Goal: Task Accomplishment & Management: Complete application form

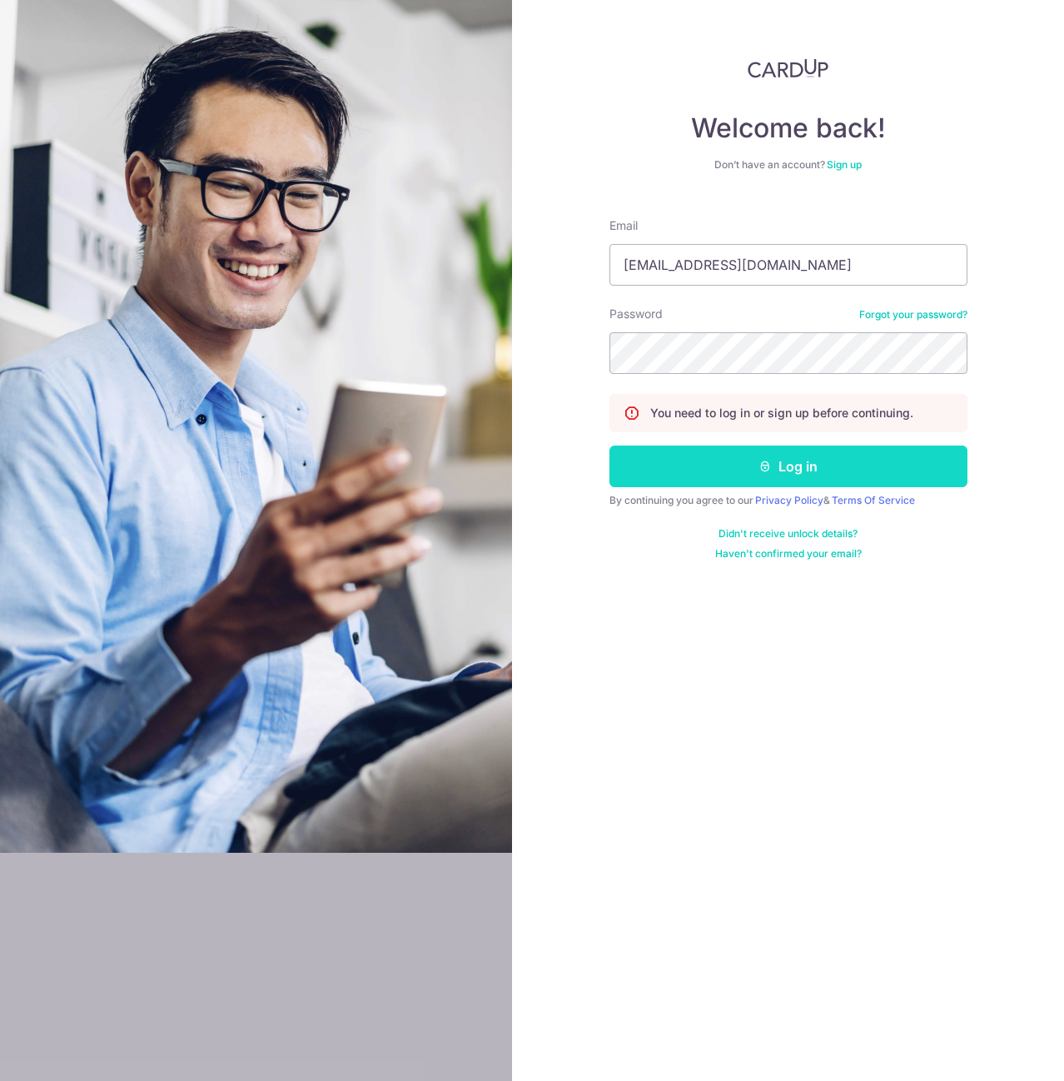
click at [749, 471] on button "Log in" at bounding box center [789, 467] width 358 height 42
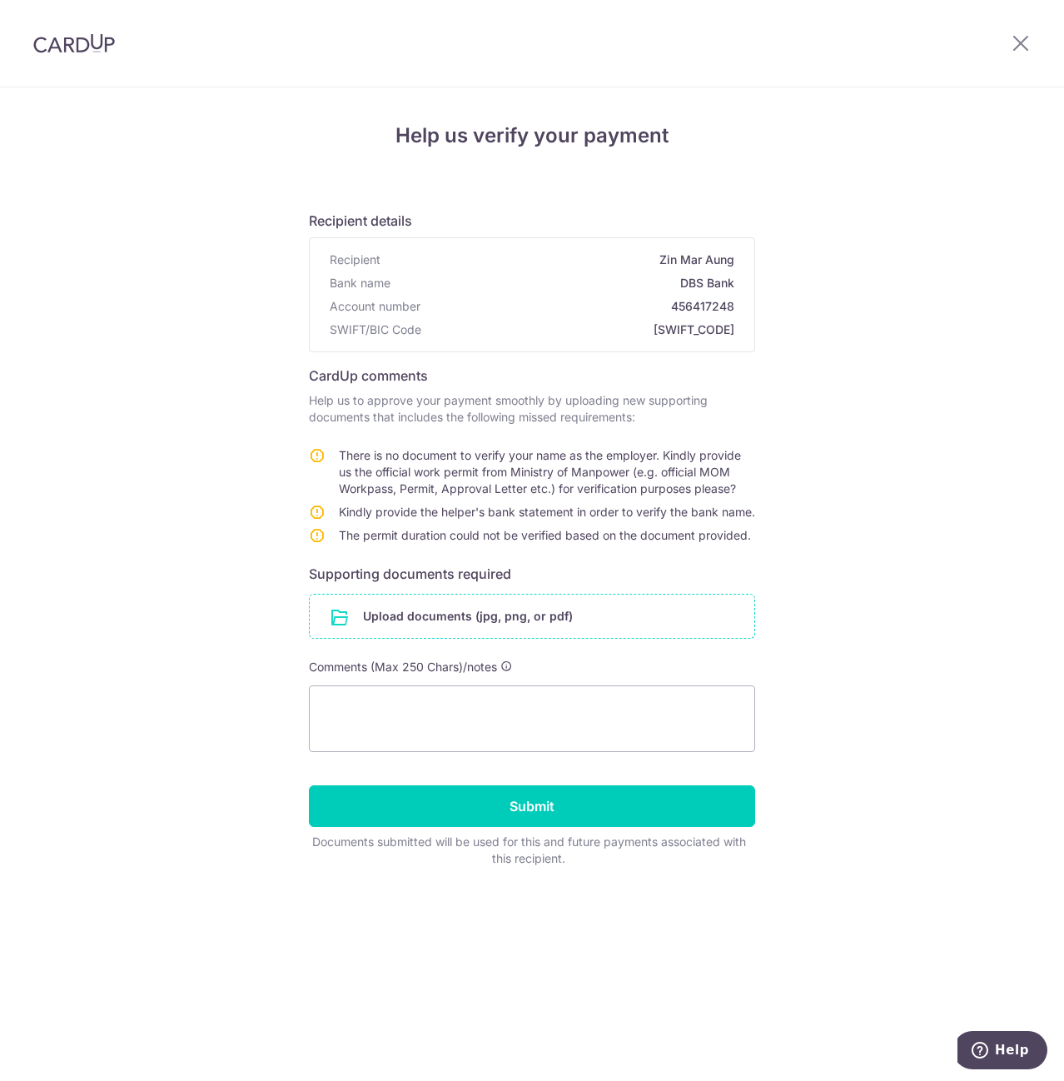
click at [557, 636] on input "file" at bounding box center [532, 616] width 445 height 43
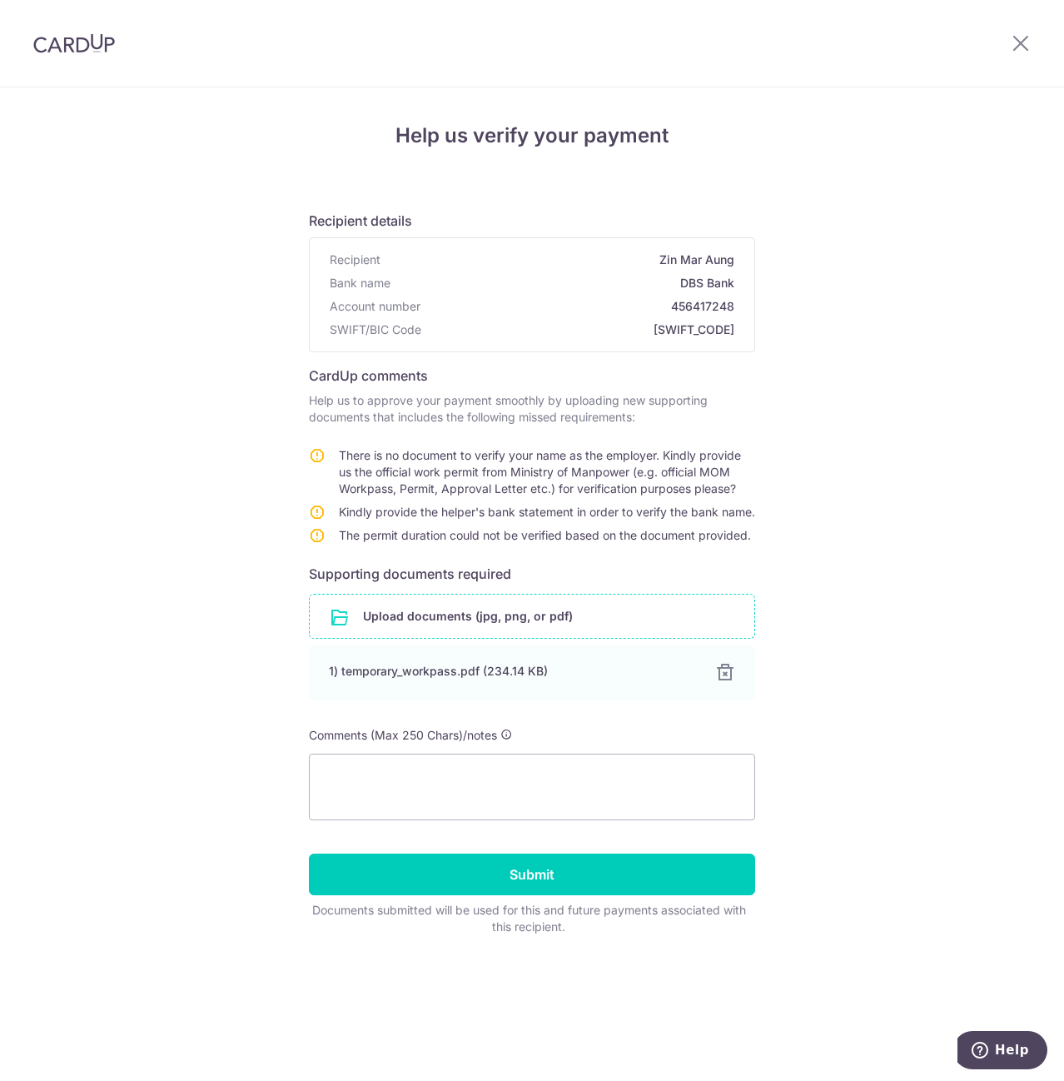
click at [565, 628] on input "file" at bounding box center [532, 616] width 445 height 43
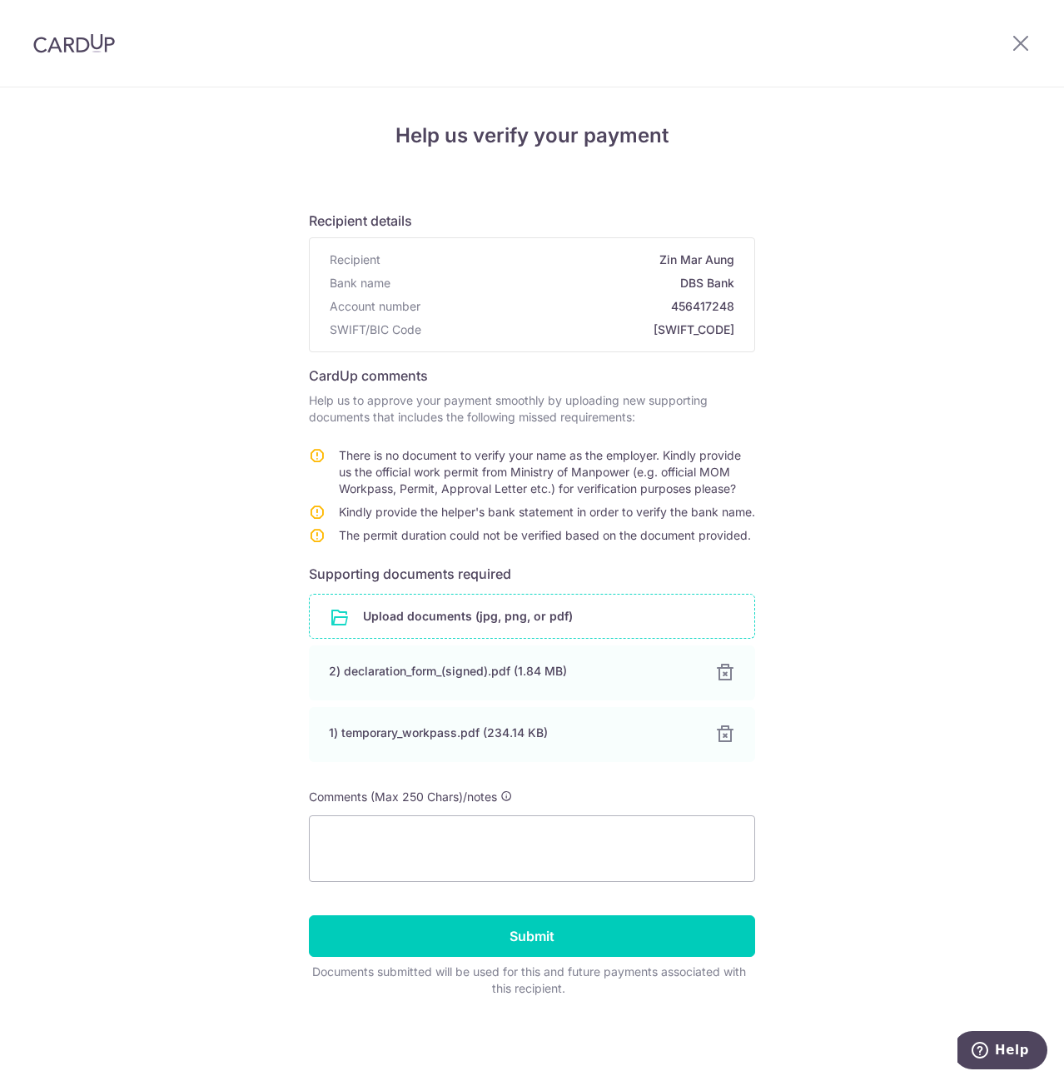
click at [553, 631] on input "file" at bounding box center [532, 616] width 445 height 43
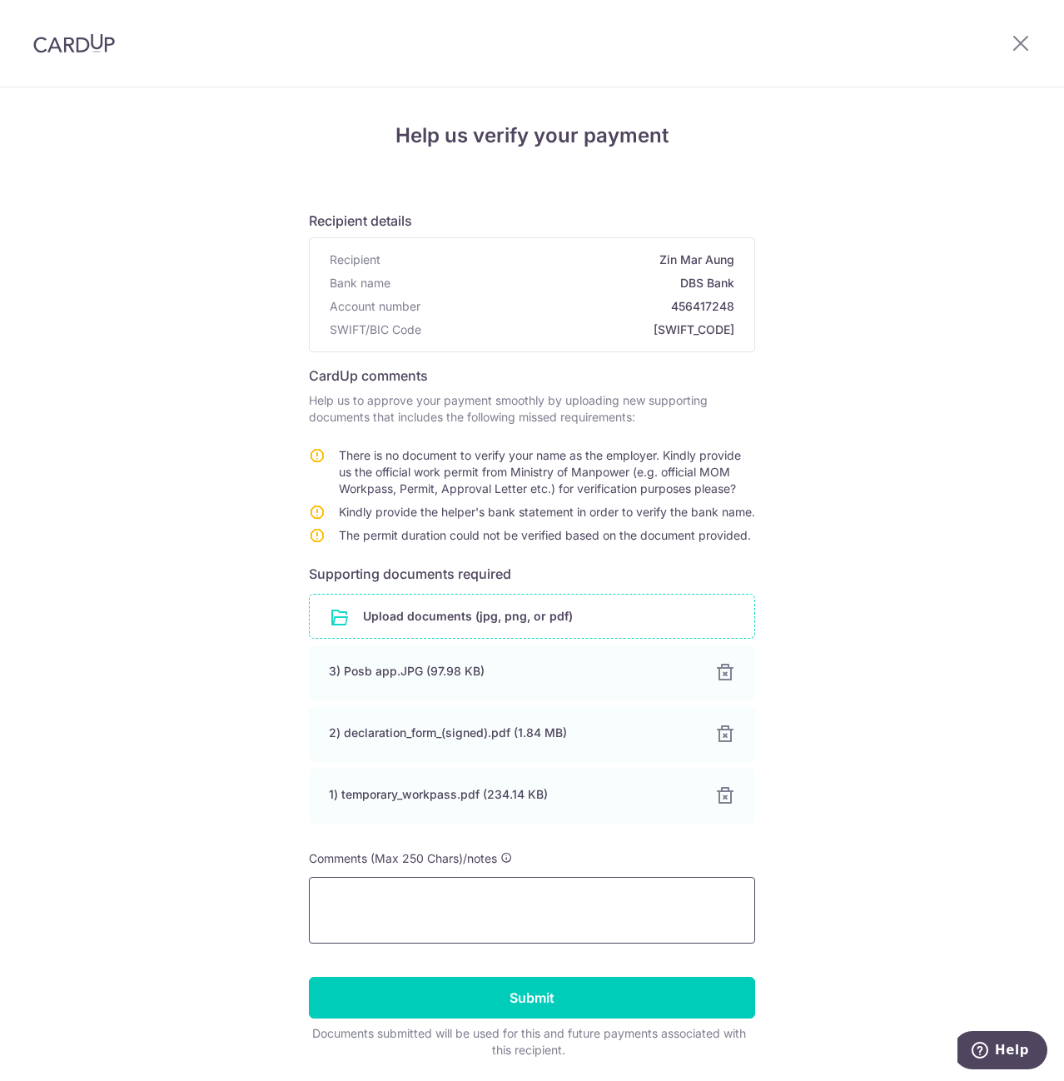
click at [506, 905] on textarea at bounding box center [532, 910] width 446 height 67
click at [573, 619] on input "file" at bounding box center [532, 616] width 445 height 43
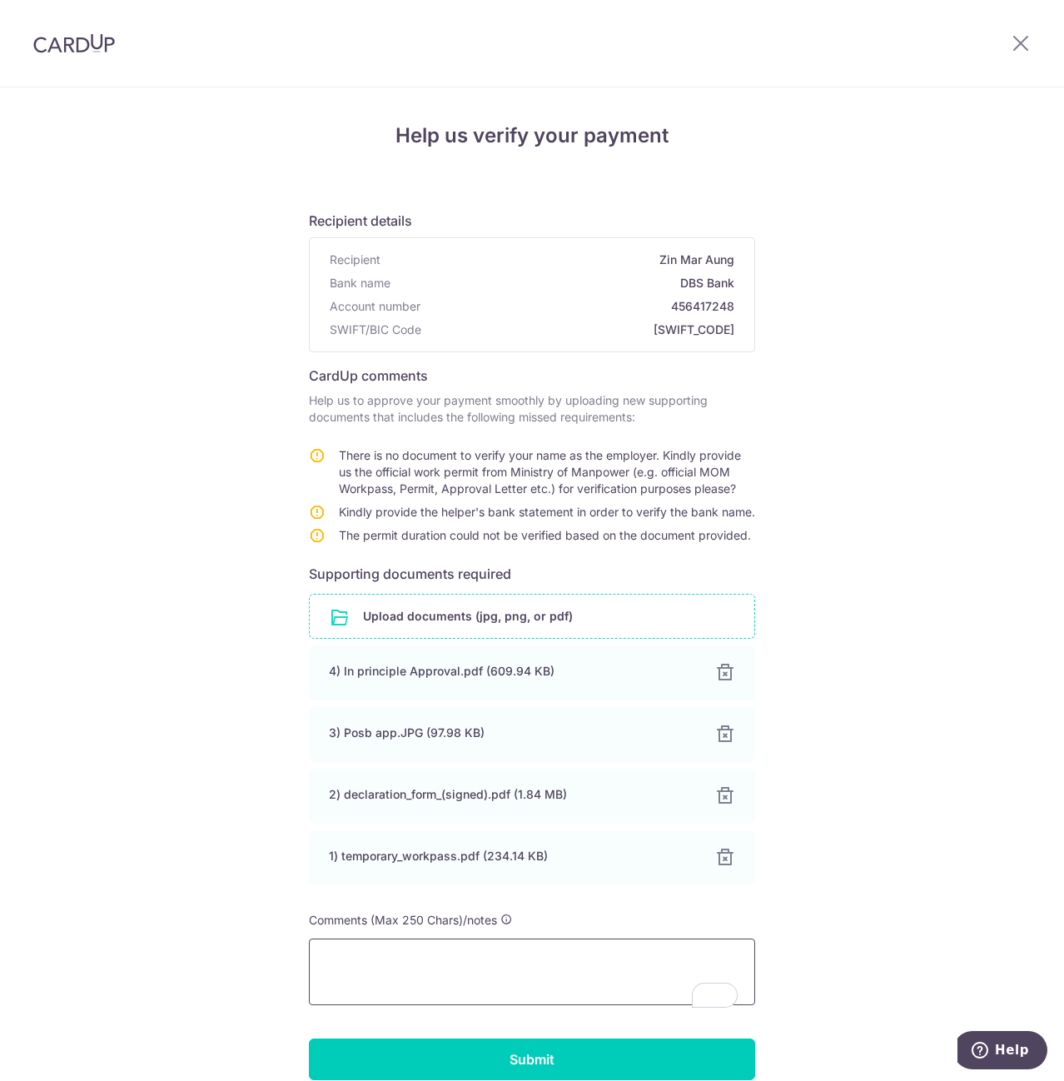
click at [461, 967] on textarea "To enrich screen reader interactions, please activate Accessibility in Grammarl…" at bounding box center [532, 972] width 446 height 67
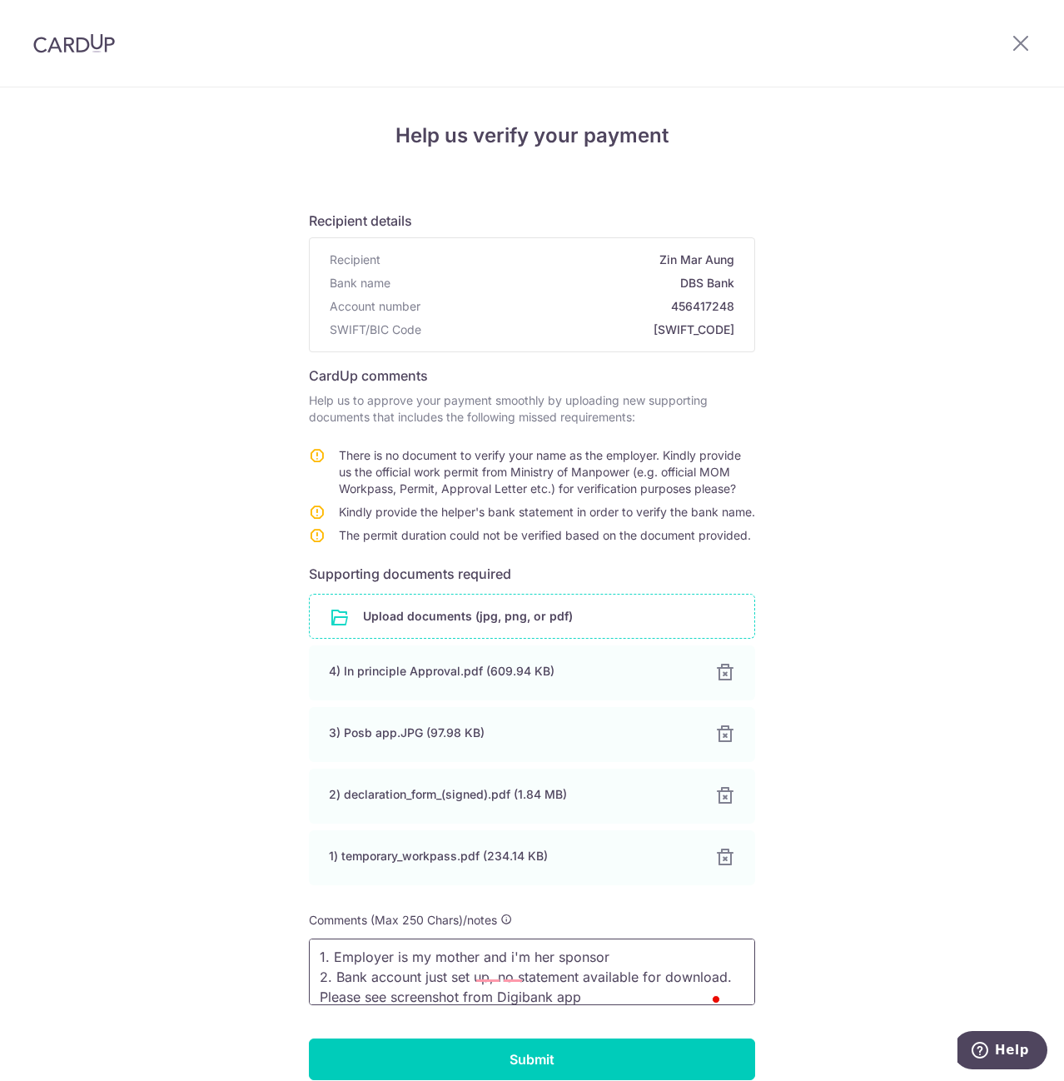
scroll to position [22, 0]
click at [431, 1005] on textarea "1. Employer is my mother and i'm her sponsor 2. Bank account just set up, no st…" at bounding box center [532, 972] width 446 height 67
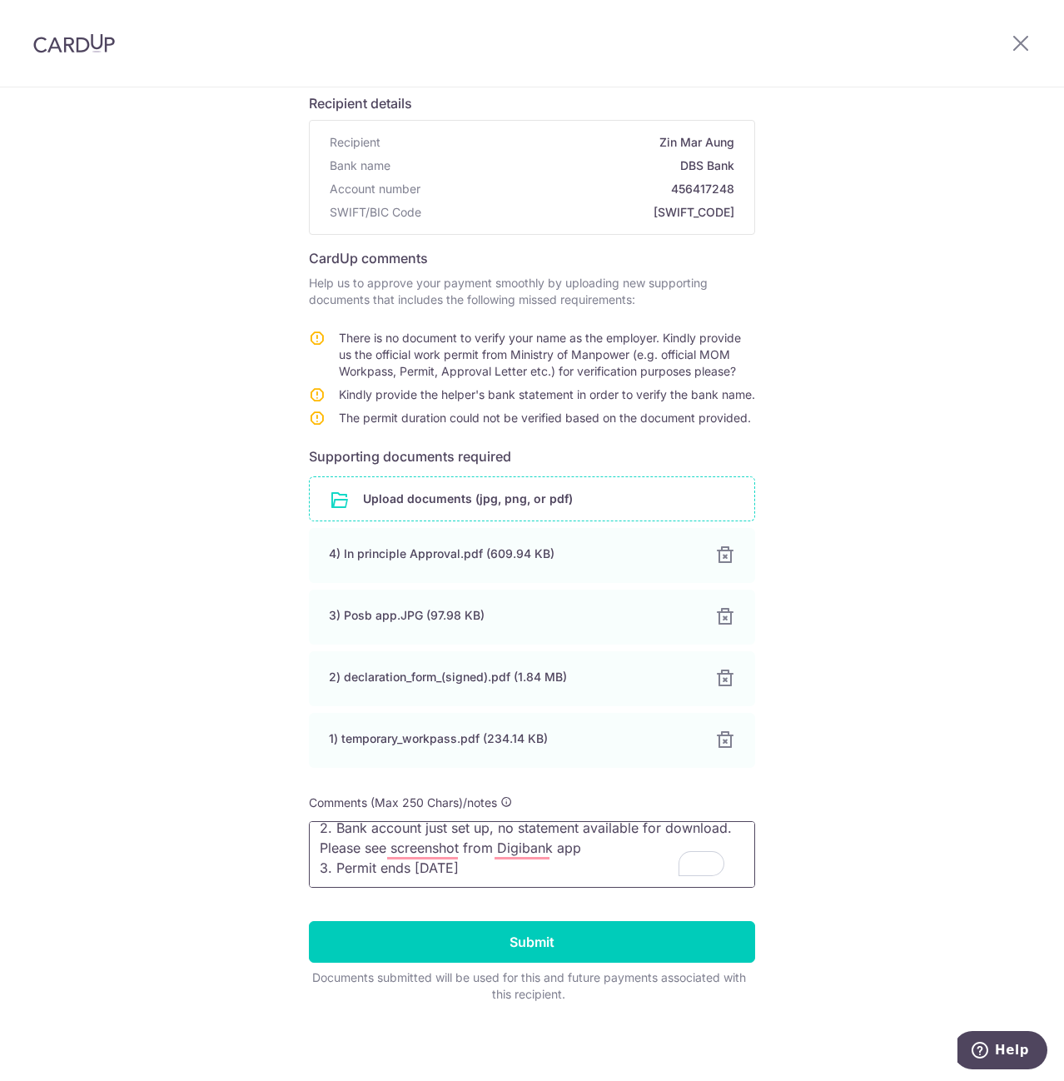
scroll to position [0, 0]
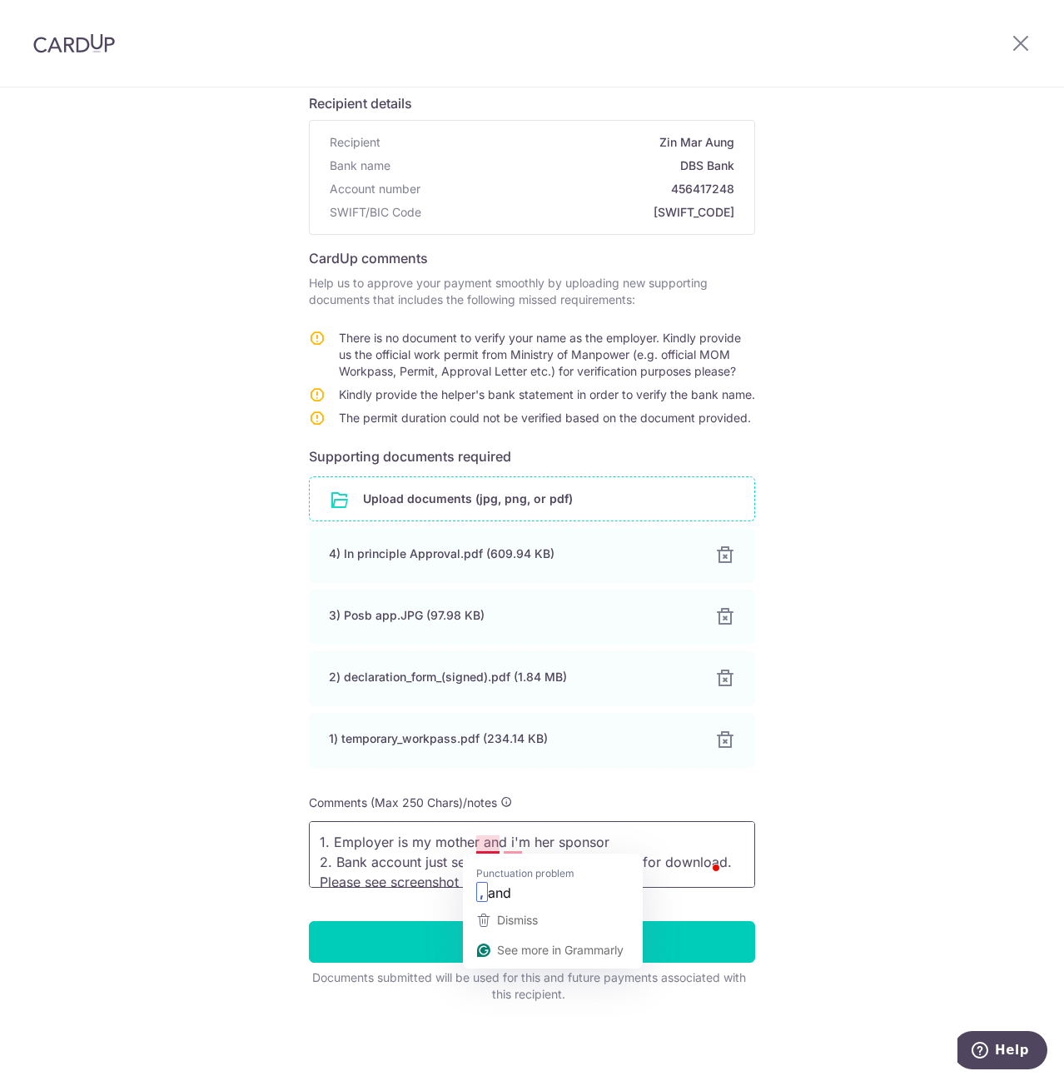
click at [475, 842] on textarea "1. Employer is my mother and i'm her sponsor 2. Bank account just set up, no st…" at bounding box center [532, 854] width 446 height 67
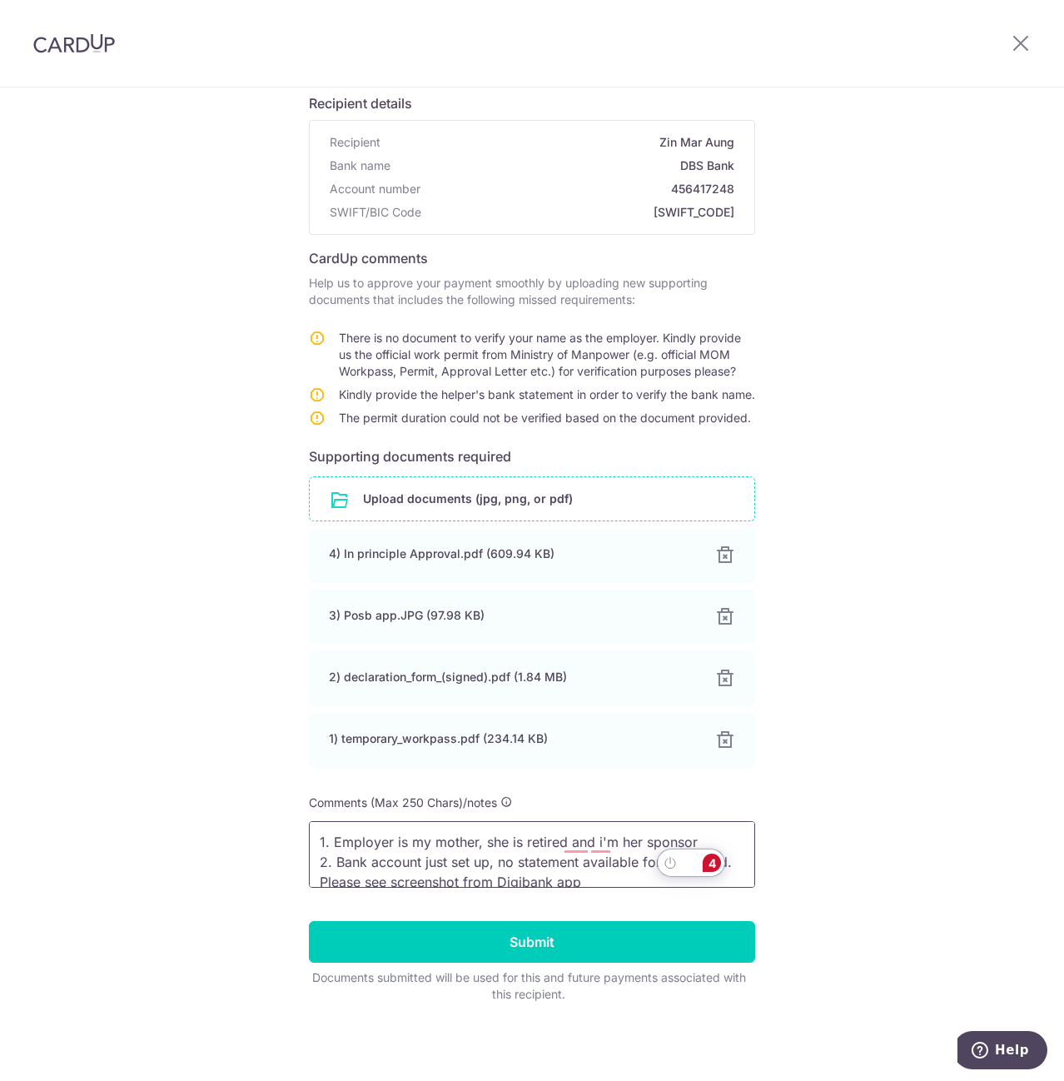
scroll to position [34, 0]
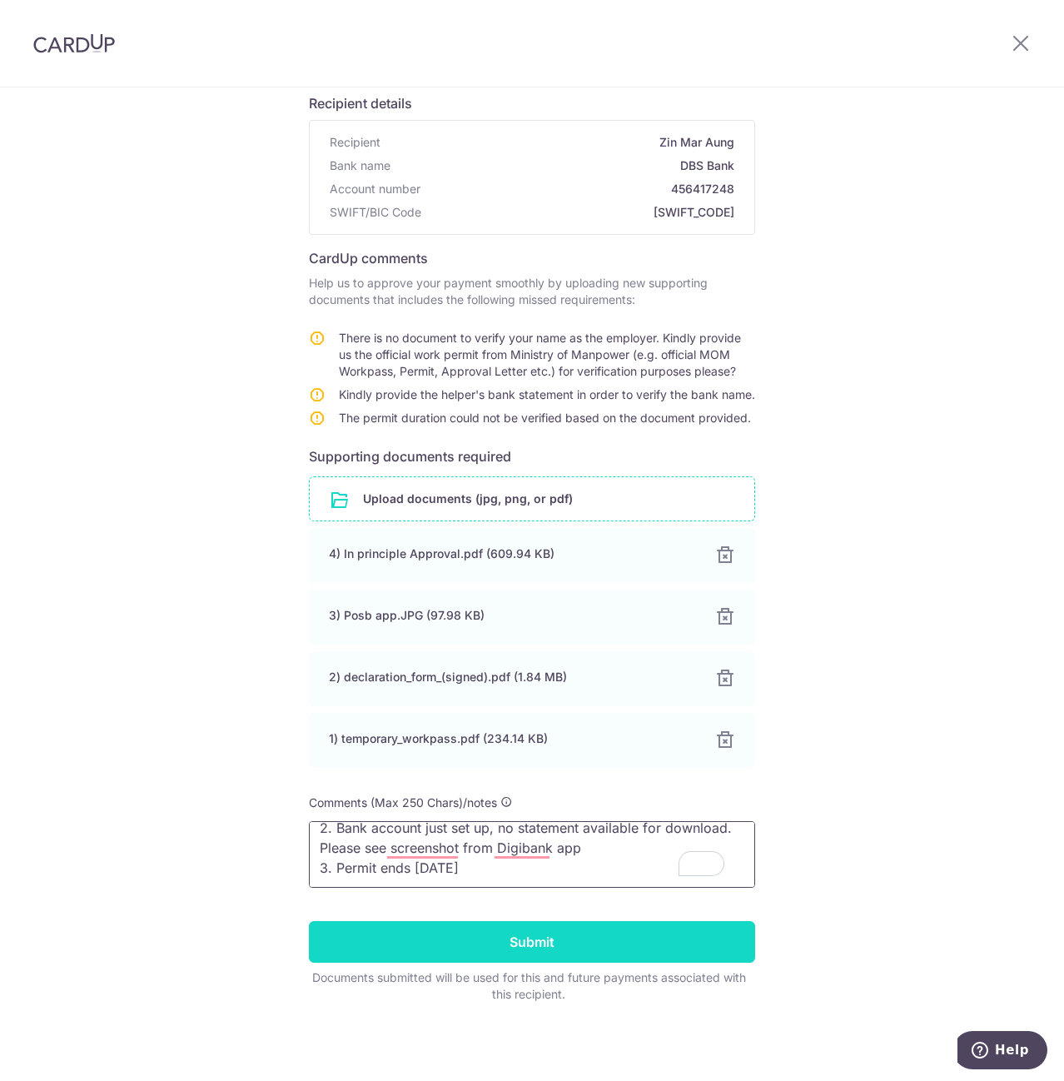
type textarea "1. Employer is my mother, she is retired and i'm her sponsor 2. Bank account ju…"
click at [604, 935] on input "Submit" at bounding box center [532, 942] width 446 height 42
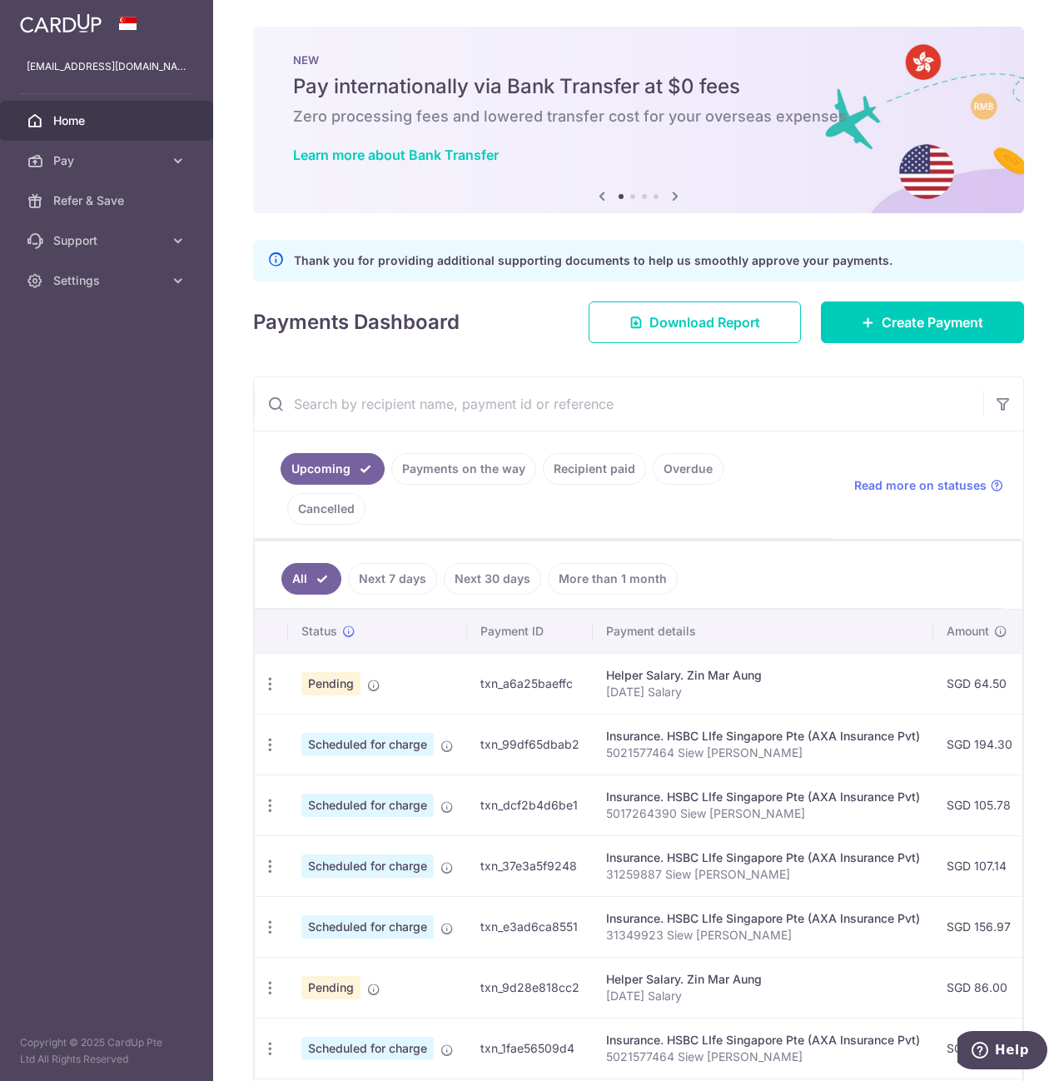
click at [386, 563] on link "Next 7 days" at bounding box center [392, 579] width 89 height 32
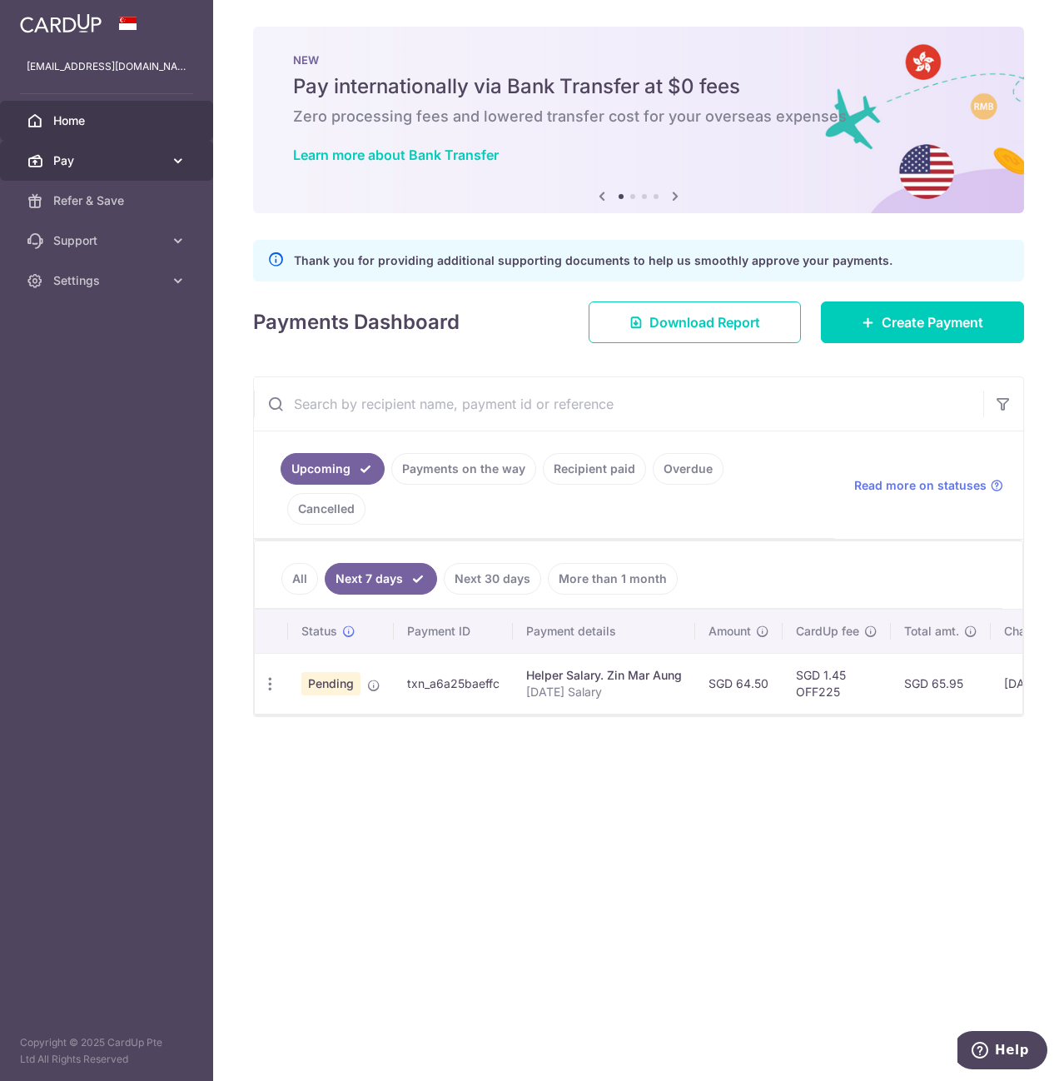
click at [116, 161] on span "Pay" at bounding box center [108, 160] width 110 height 17
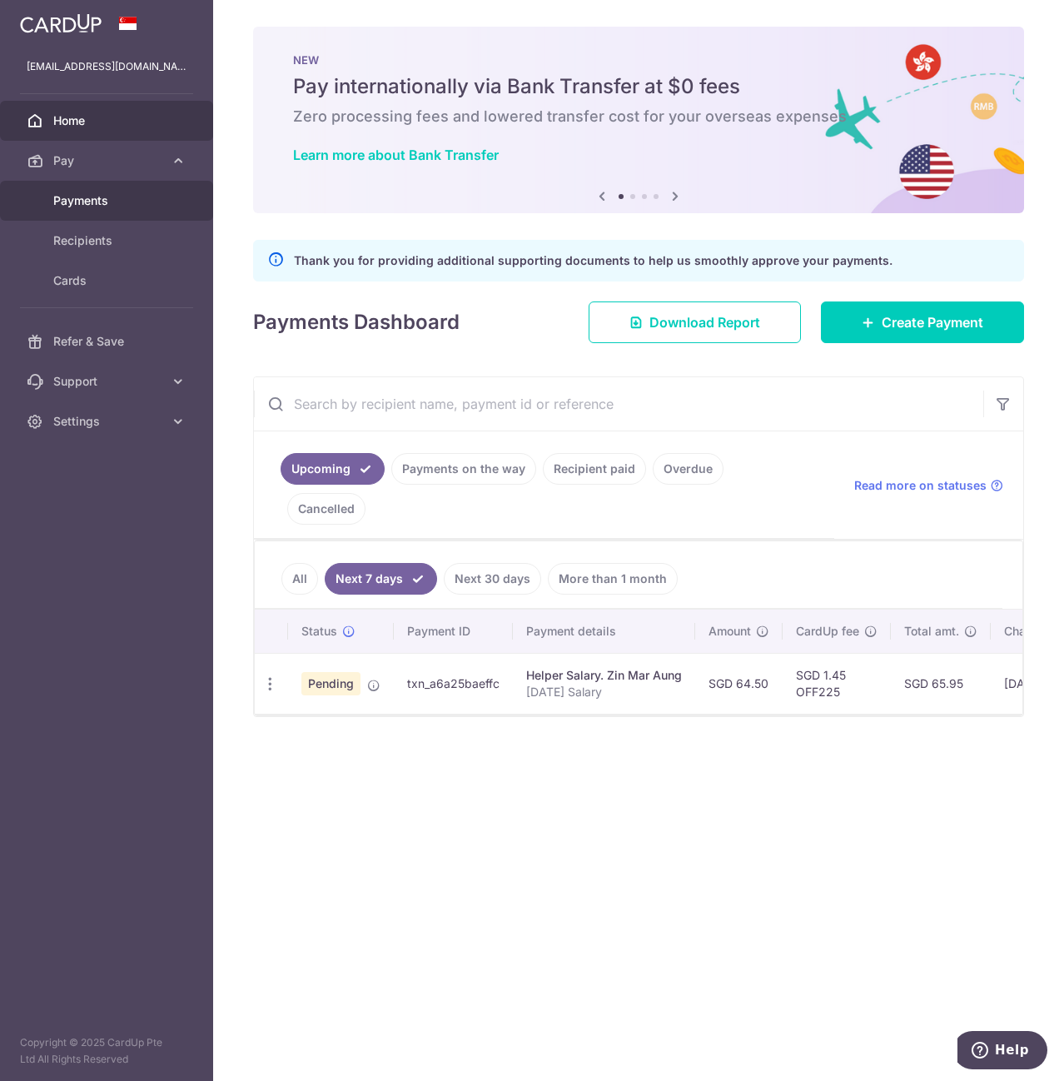
click at [118, 197] on span "Payments" at bounding box center [108, 200] width 110 height 17
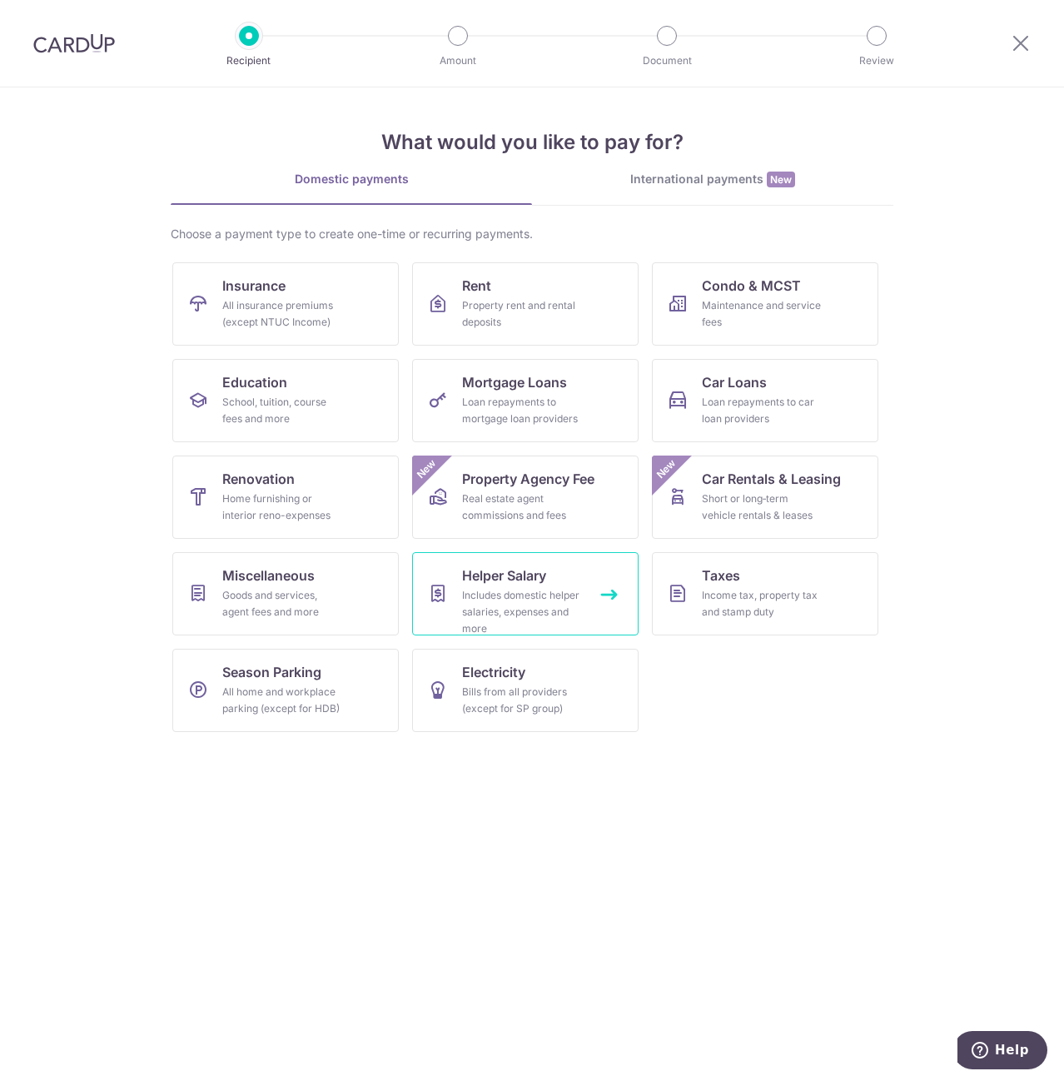
click at [496, 598] on div "Includes domestic helper salaries, expenses and more" at bounding box center [522, 612] width 120 height 50
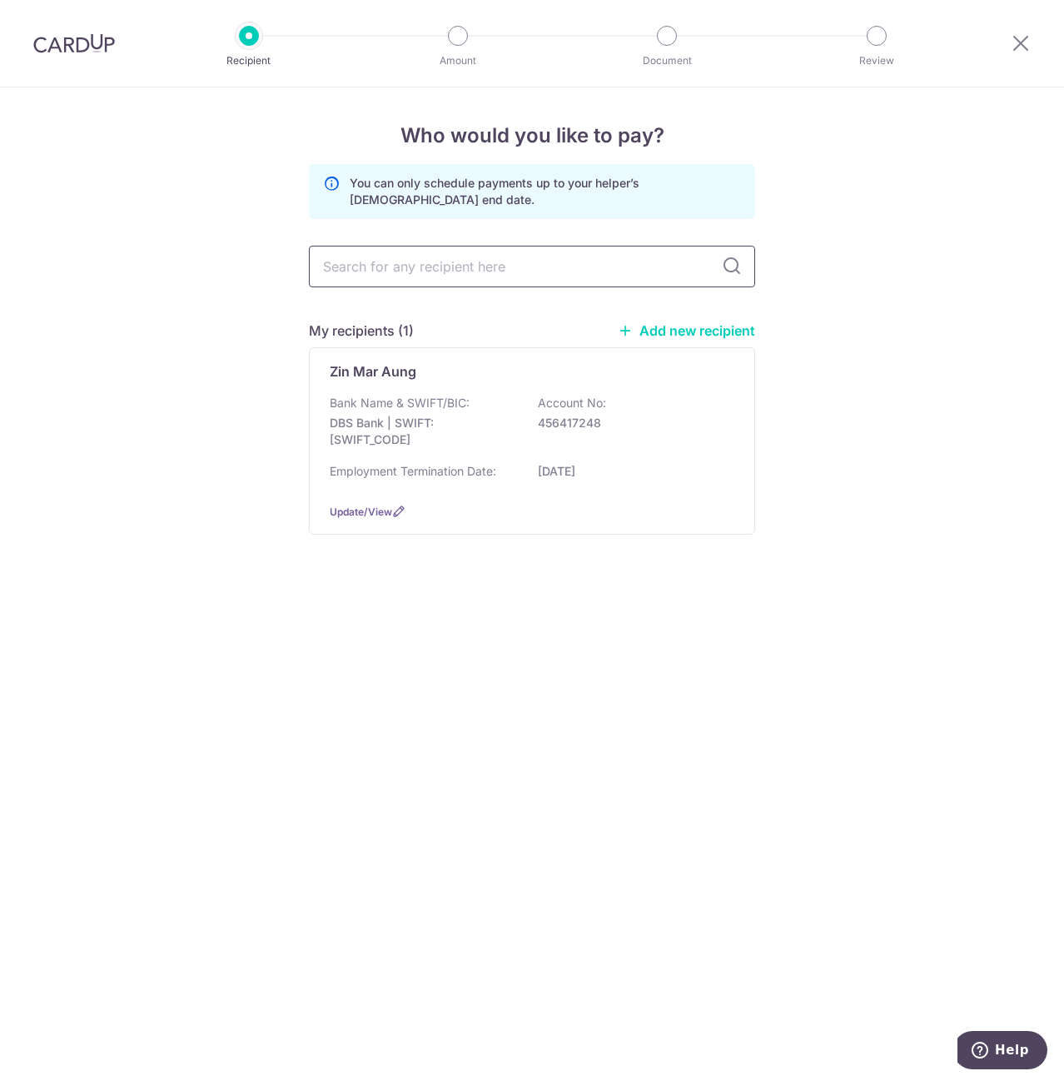
click at [626, 272] on input "text" at bounding box center [532, 267] width 446 height 42
type input "mom"
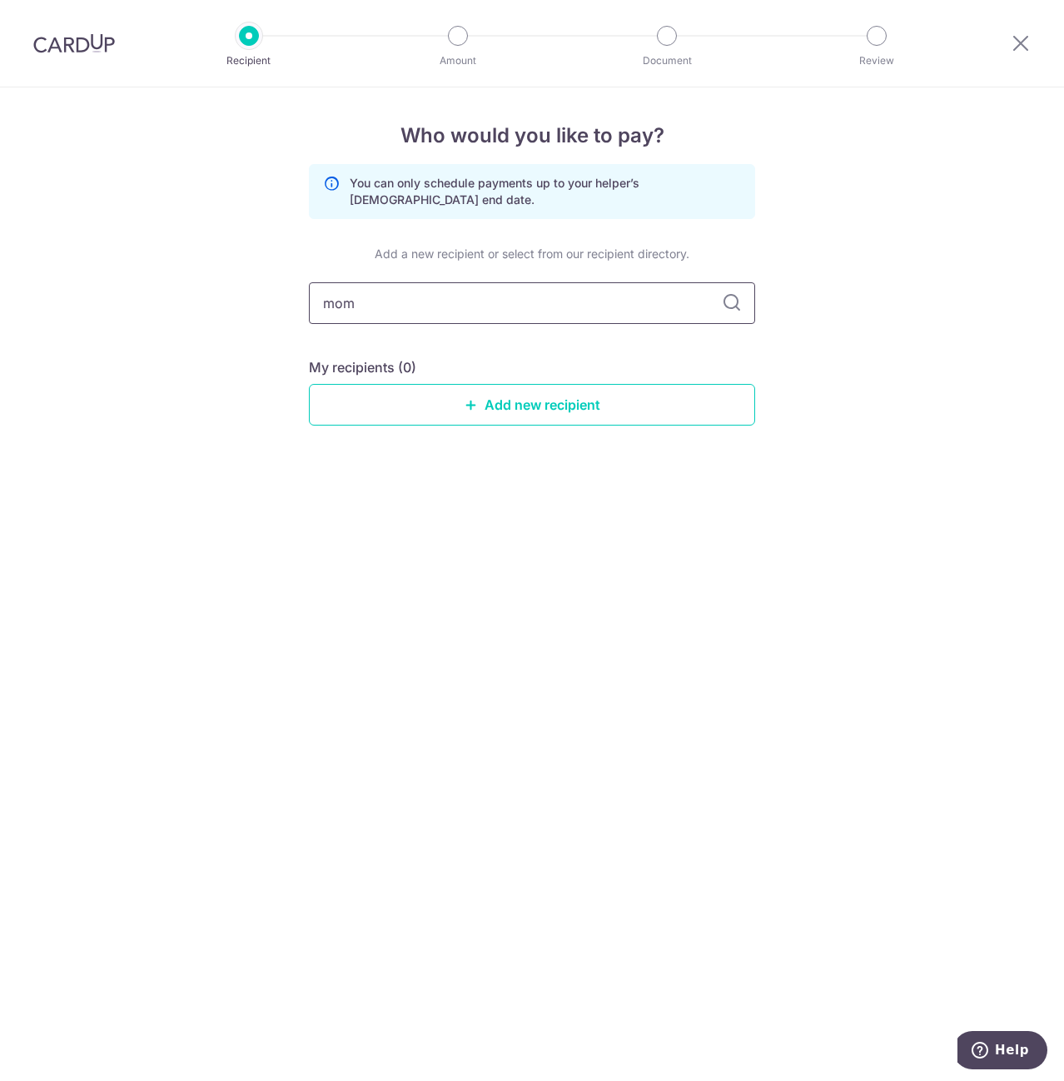
click at [476, 290] on input "mom" at bounding box center [532, 303] width 446 height 42
type input "ministry of manpower"
click at [735, 307] on icon at bounding box center [732, 303] width 20 height 20
click at [596, 412] on link "Add new recipient" at bounding box center [532, 405] width 446 height 42
